Goal: Find specific page/section

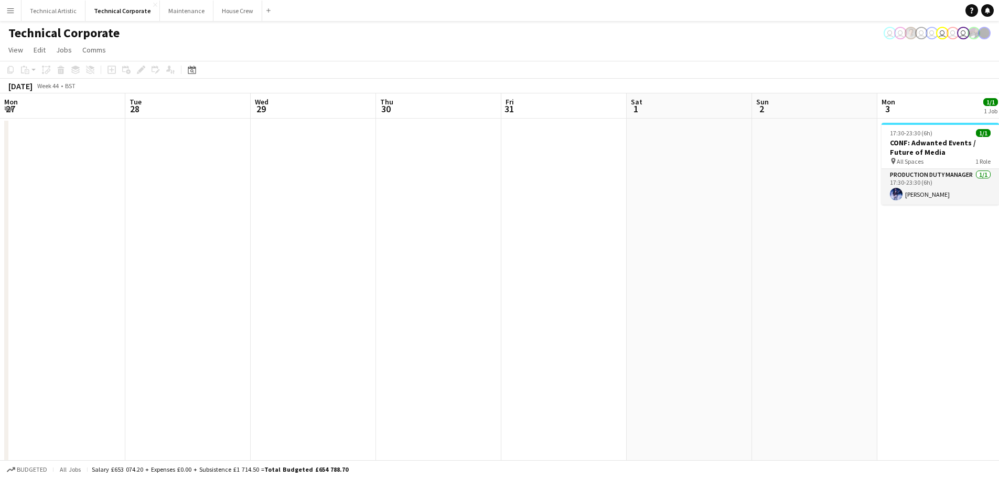
scroll to position [0, 307]
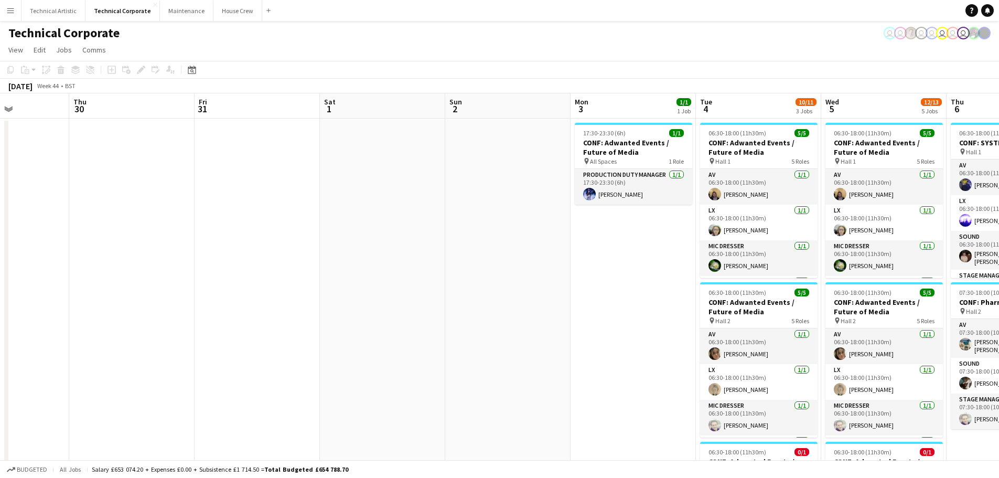
click at [640, 477] on html "Menu Boards Boards Boards All jobs Status Workforce Workforce My Workforce Recr…" at bounding box center [499, 363] width 999 height 727
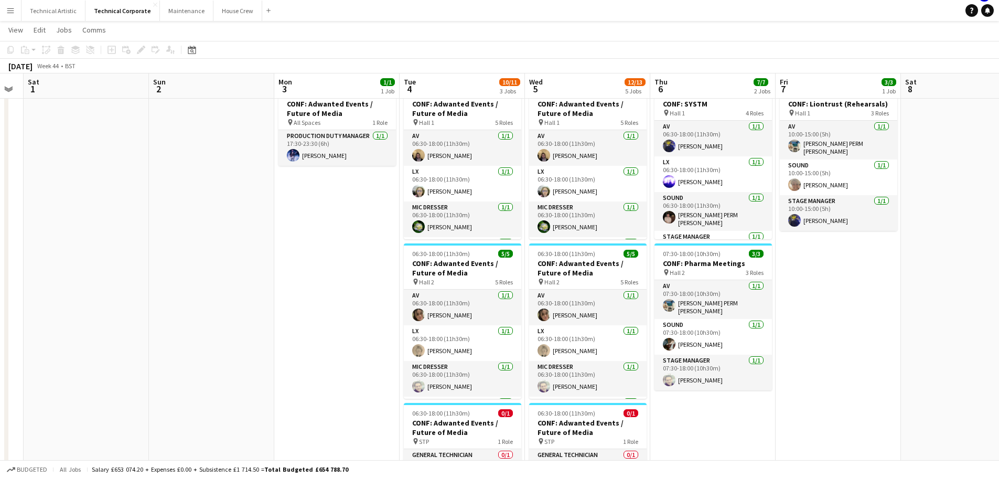
scroll to position [0, 359]
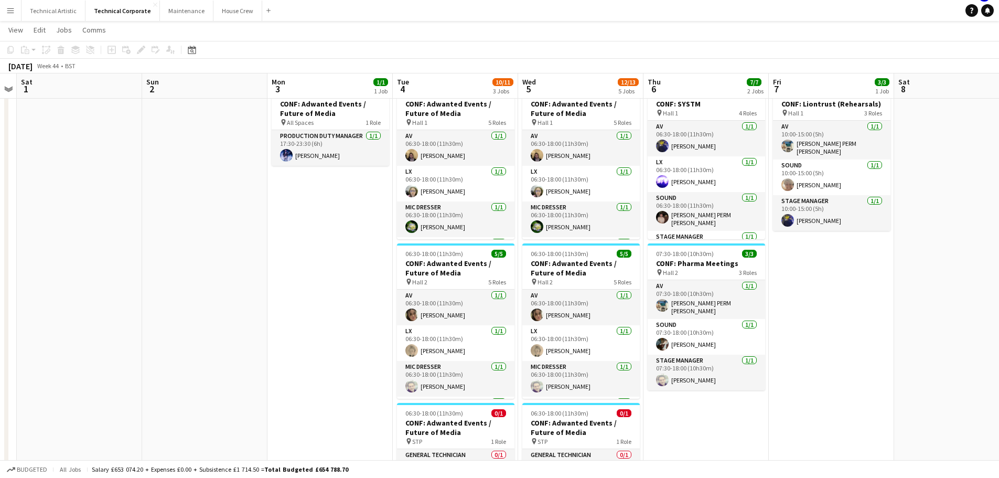
drag, startPoint x: 312, startPoint y: 269, endPoint x: 216, endPoint y: 266, distance: 95.5
click at [216, 264] on app-calendar-viewport "Wed 29 Thu 30 Fri 31 Sat 1 Sun 2 Mon 3 1/1 1 Job Tue 4 10/11 3 Jobs Wed 5 12/13…" at bounding box center [499, 337] width 999 height 668
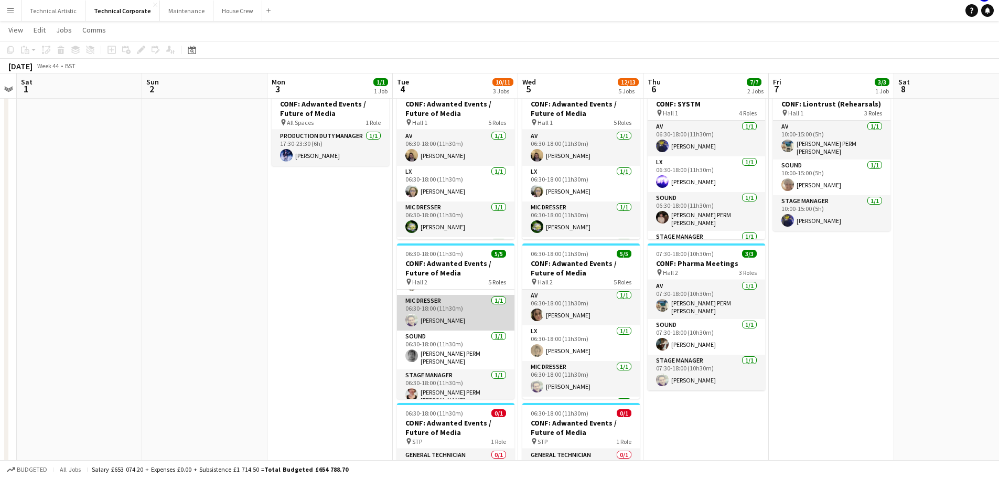
scroll to position [69, 0]
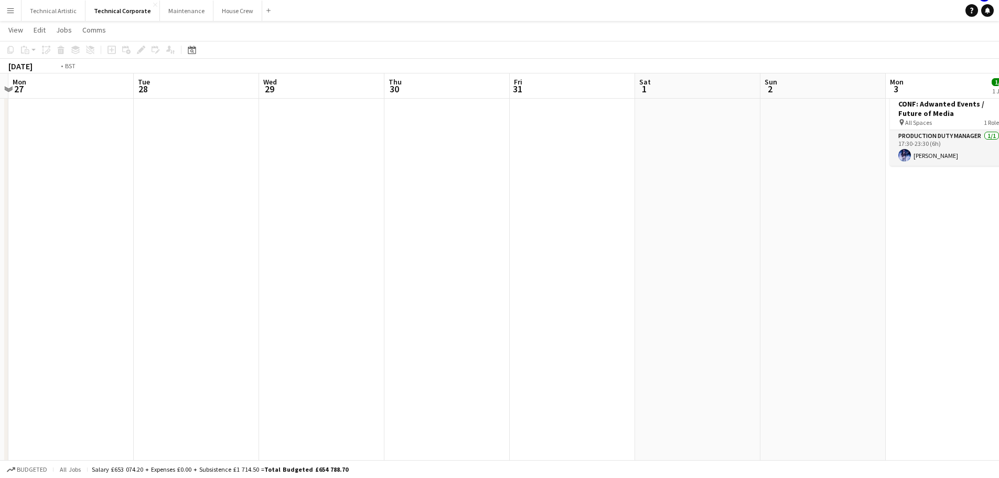
drag, startPoint x: 131, startPoint y: 252, endPoint x: 846, endPoint y: 319, distance: 718.5
click at [848, 321] on app-calendar-viewport "Sat 25 Sun 26 Mon 27 Tue 28 Wed 29 Thu 30 Fri 31 Sat 1 Sun 2 Mon 3 1/1 1 Job Tu…" at bounding box center [499, 337] width 999 height 668
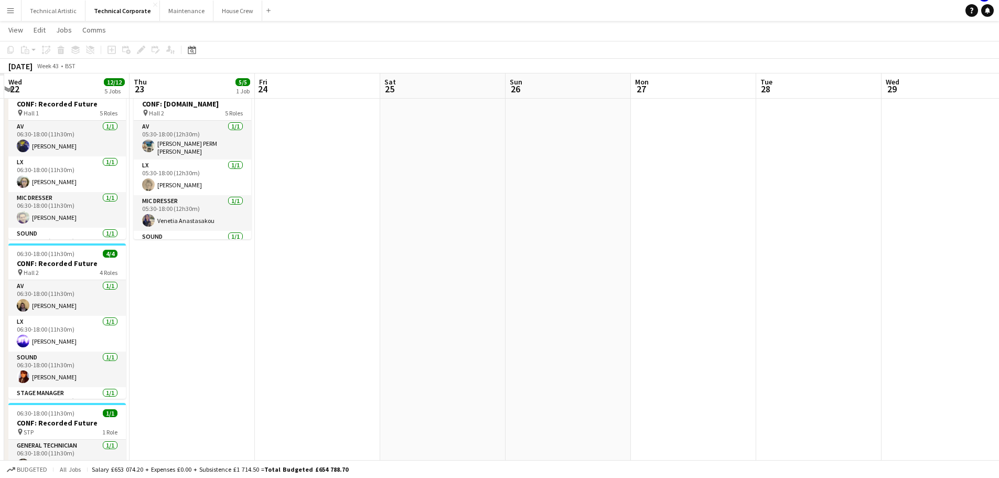
drag, startPoint x: 434, startPoint y: 269, endPoint x: 726, endPoint y: 274, distance: 292.2
click at [776, 284] on app-calendar-viewport "Mon 20 Tue 21 Wed 22 12/12 5 Jobs Thu 23 5/5 1 Job Fri 24 Sat 25 Sun 26 Mon 27 …" at bounding box center [499, 341] width 999 height 677
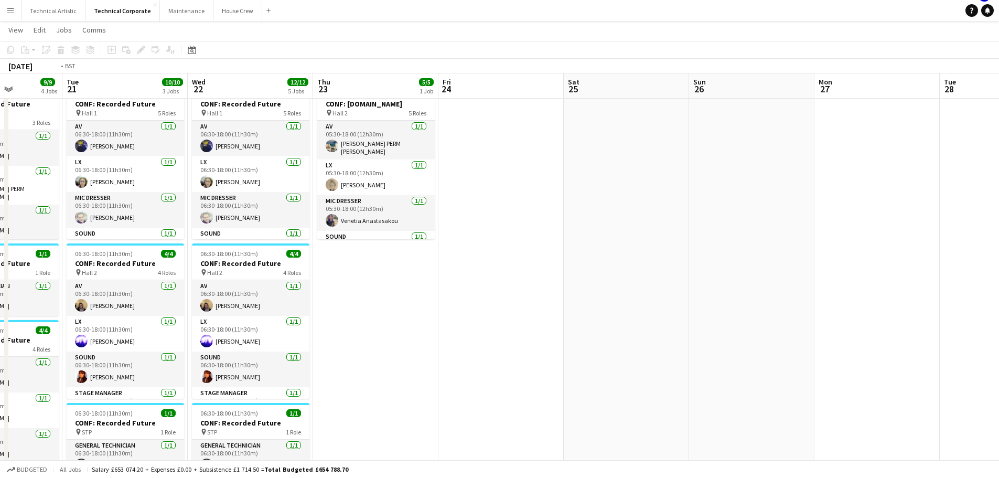
scroll to position [0, 263]
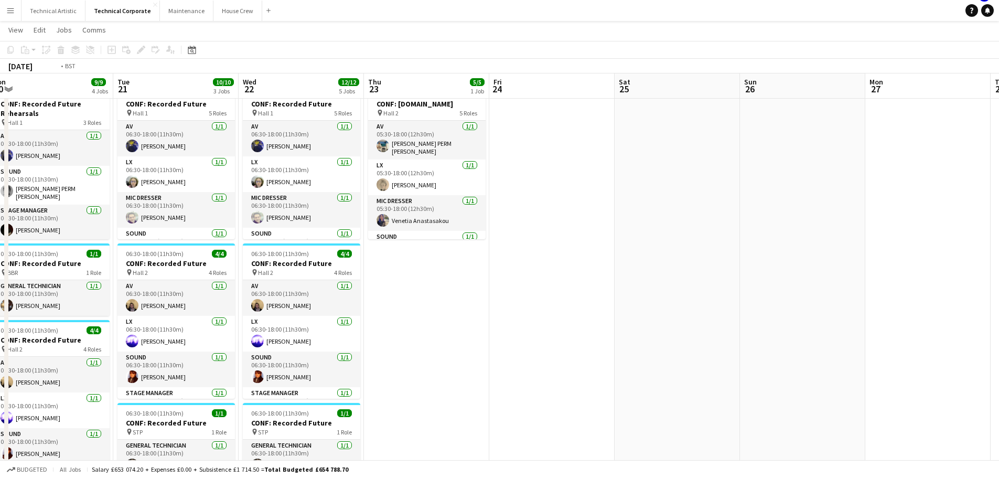
drag, startPoint x: 415, startPoint y: 251, endPoint x: 632, endPoint y: 260, distance: 217.8
click at [630, 262] on app-calendar-viewport "Sat 18 Sun 19 Mon 20 9/9 4 Jobs Tue 21 10/10 3 Jobs Wed 22 12/12 5 Jobs Thu 23 …" at bounding box center [499, 341] width 999 height 677
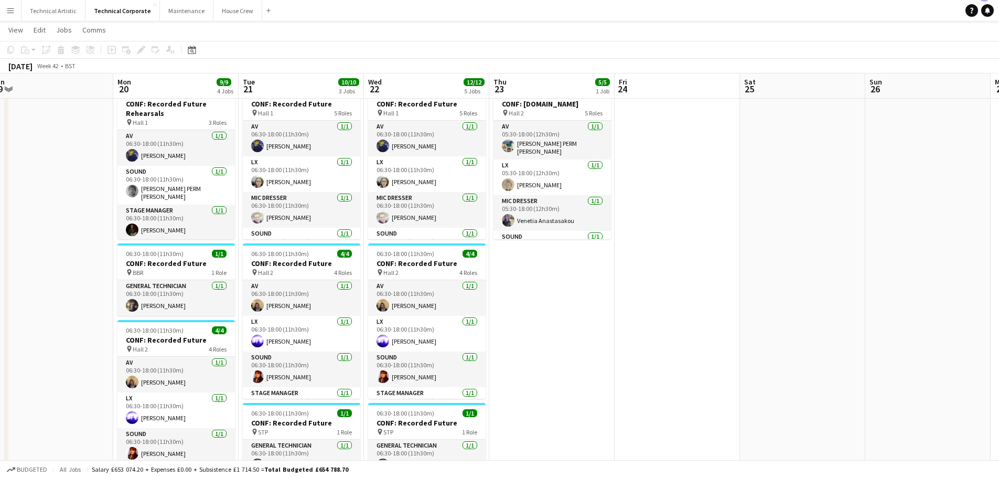
drag, startPoint x: 6, startPoint y: 198, endPoint x: 625, endPoint y: 290, distance: 626.2
click at [636, 291] on div "Fri 17 Sat 18 Sun 19 Mon 20 9/9 4 Jobs Tue 21 10/10 3 Jobs Wed 22 12/12 5 Jobs …" at bounding box center [499, 341] width 999 height 677
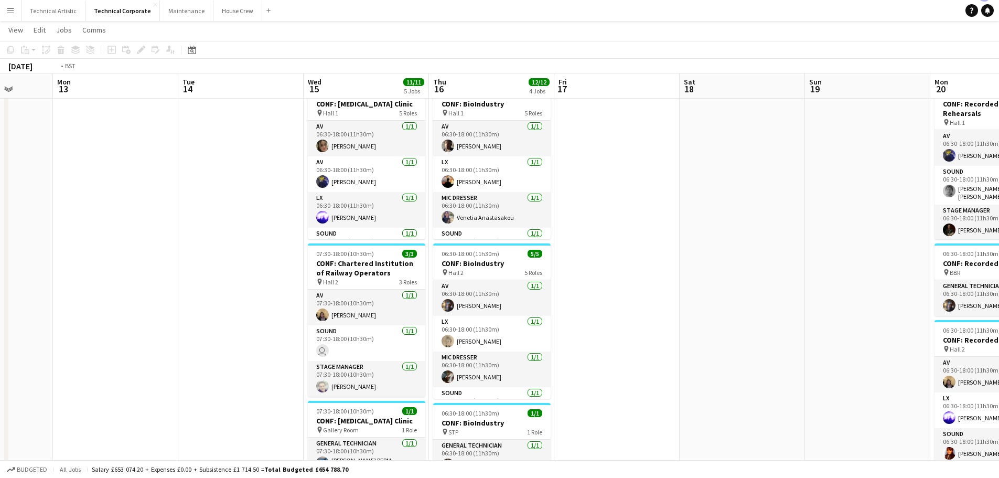
scroll to position [0, 249]
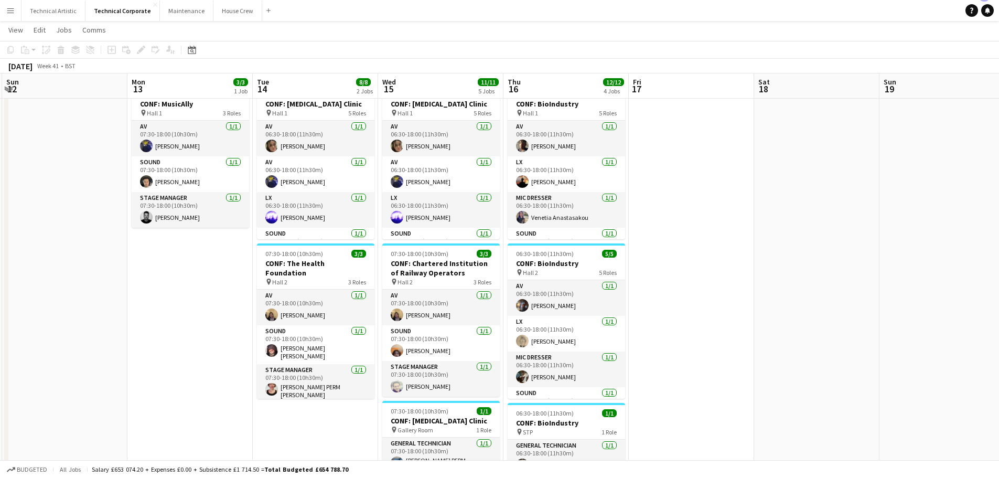
drag, startPoint x: 62, startPoint y: 219, endPoint x: 1006, endPoint y: 301, distance: 948.1
click at [999, 306] on html "Menu Boards Boards Boards All jobs Status Workforce Workforce My Workforce Recr…" at bounding box center [499, 330] width 999 height 736
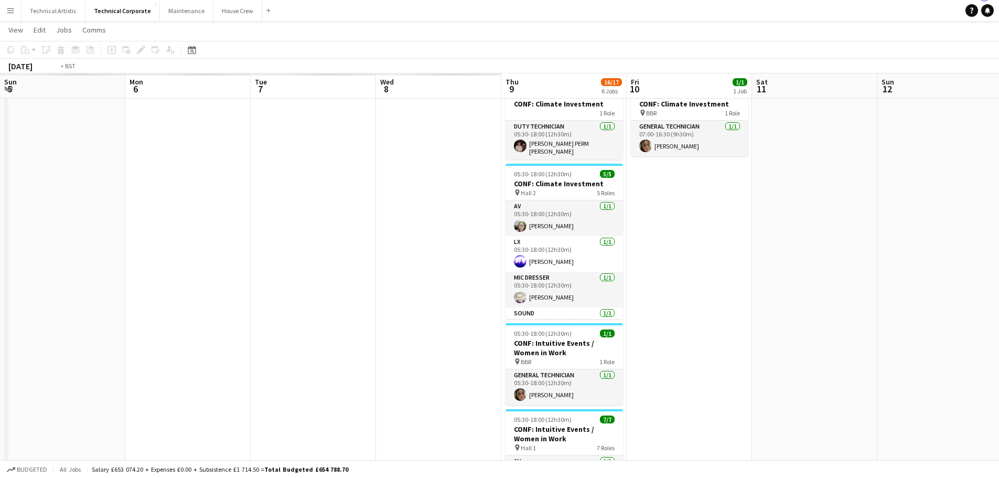
scroll to position [0, 267]
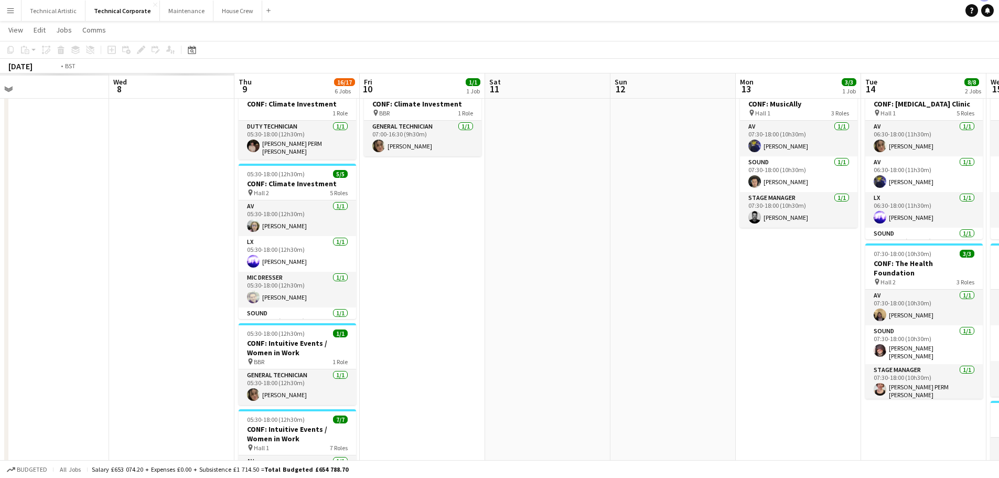
drag, startPoint x: 107, startPoint y: 265, endPoint x: 946, endPoint y: 315, distance: 840.6
click at [946, 316] on app-calendar-viewport "Sun 5 Mon 6 Tue 7 Wed 8 Thu 9 16/17 6 Jobs Fri 10 1/1 1 Job Sat 11 Sun 12 Mon 1…" at bounding box center [499, 398] width 999 height 790
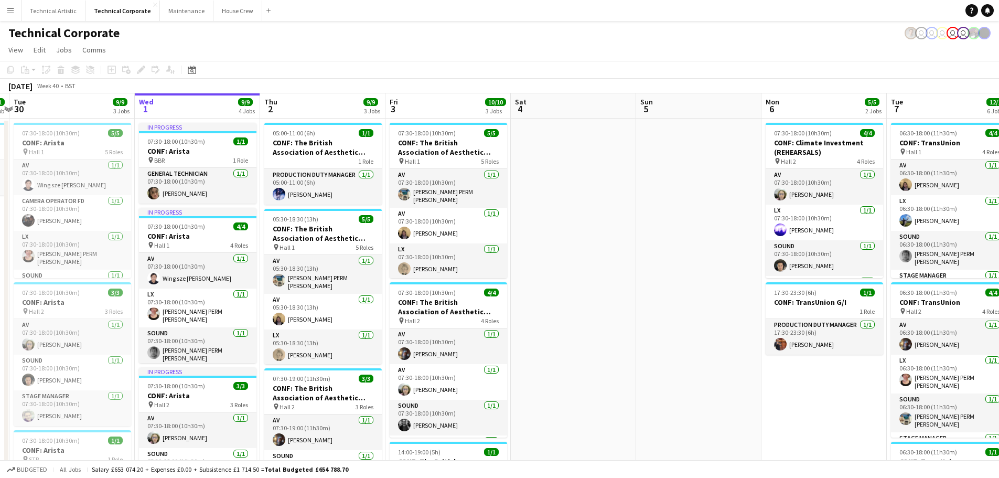
scroll to position [0, 229]
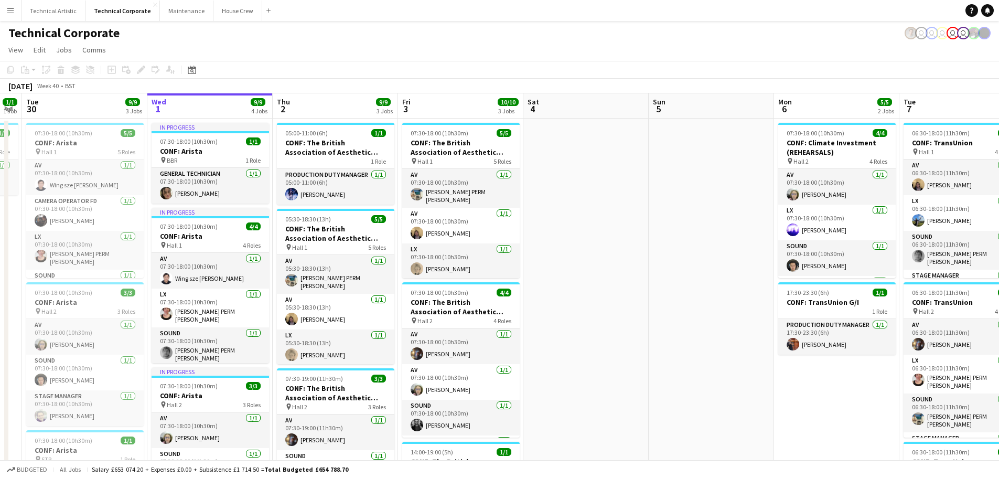
drag, startPoint x: 47, startPoint y: 179, endPoint x: 712, endPoint y: 174, distance: 665.0
click at [712, 174] on app-calendar-viewport "Sun 28 Mon 29 1/1 1 Job Tue 30 9/9 3 Jobs Wed 1 9/9 4 Jobs Thu 2 9/9 3 Jobs Fri…" at bounding box center [499, 462] width 999 height 738
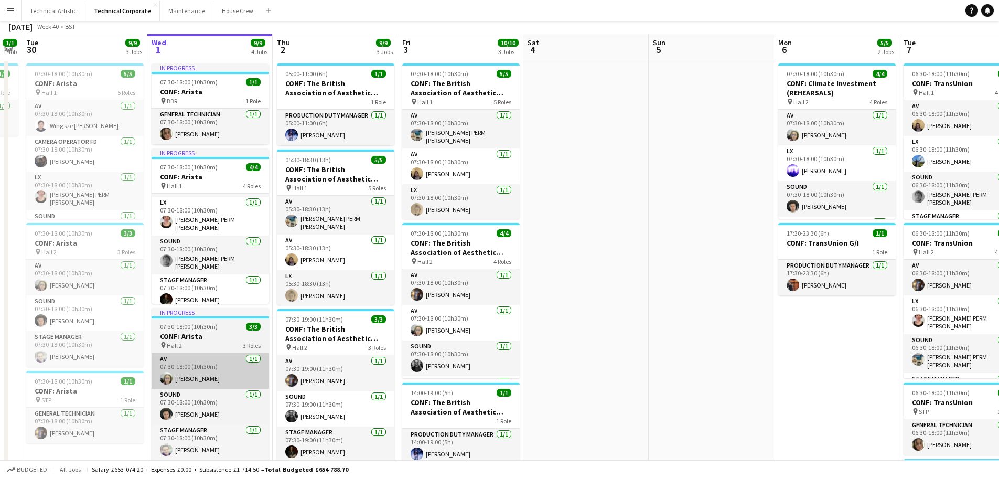
scroll to position [0, 0]
